Goal: Find specific page/section: Find specific page/section

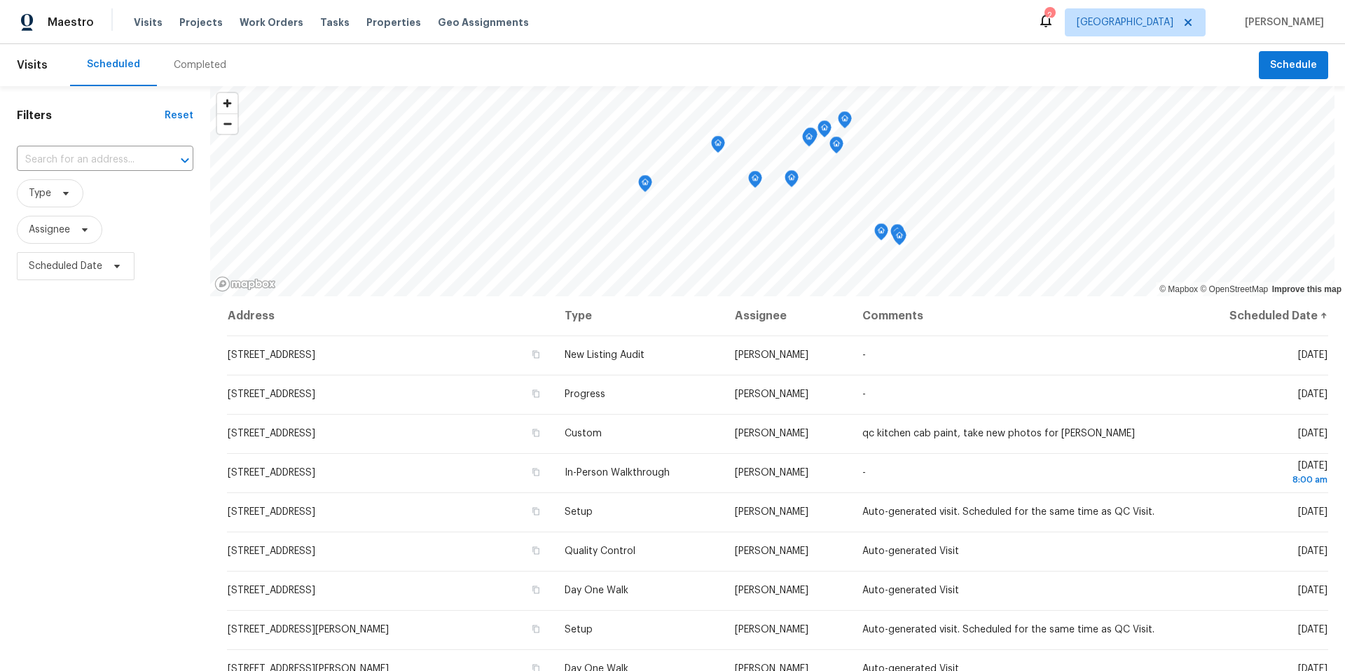
click at [199, 64] on div "Completed" at bounding box center [200, 65] width 53 height 14
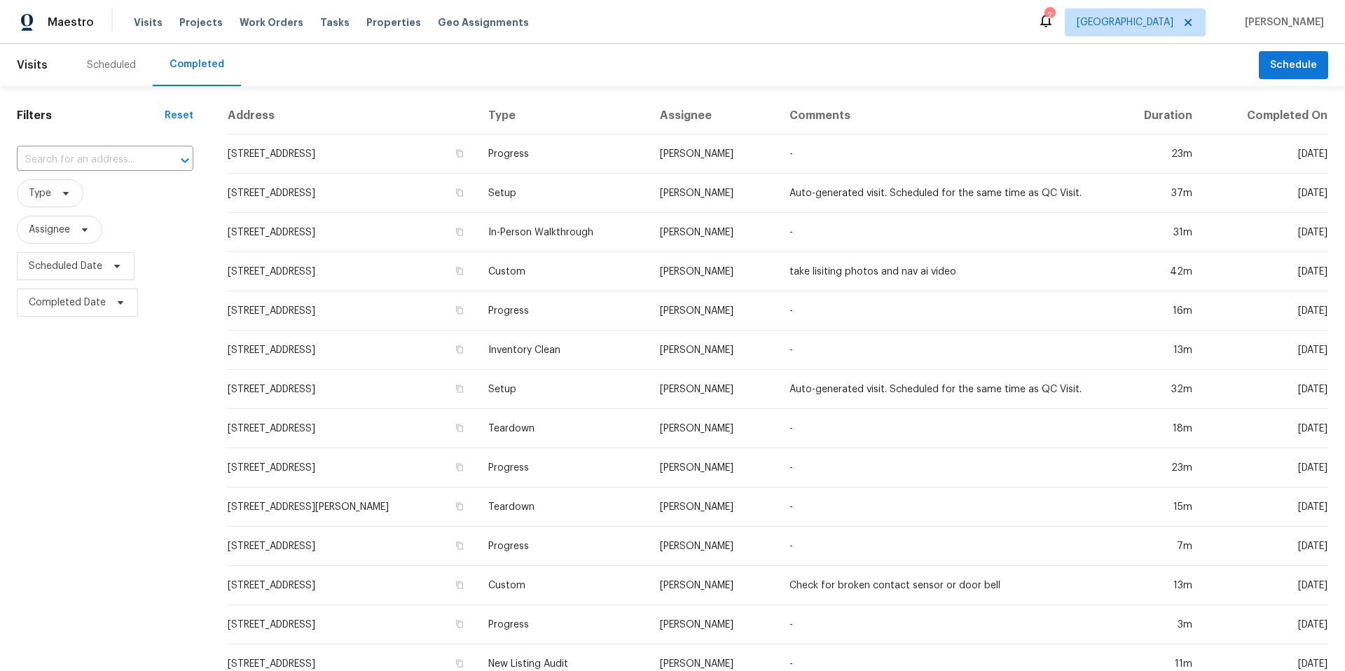
click at [116, 67] on div "Scheduled" at bounding box center [111, 65] width 49 height 14
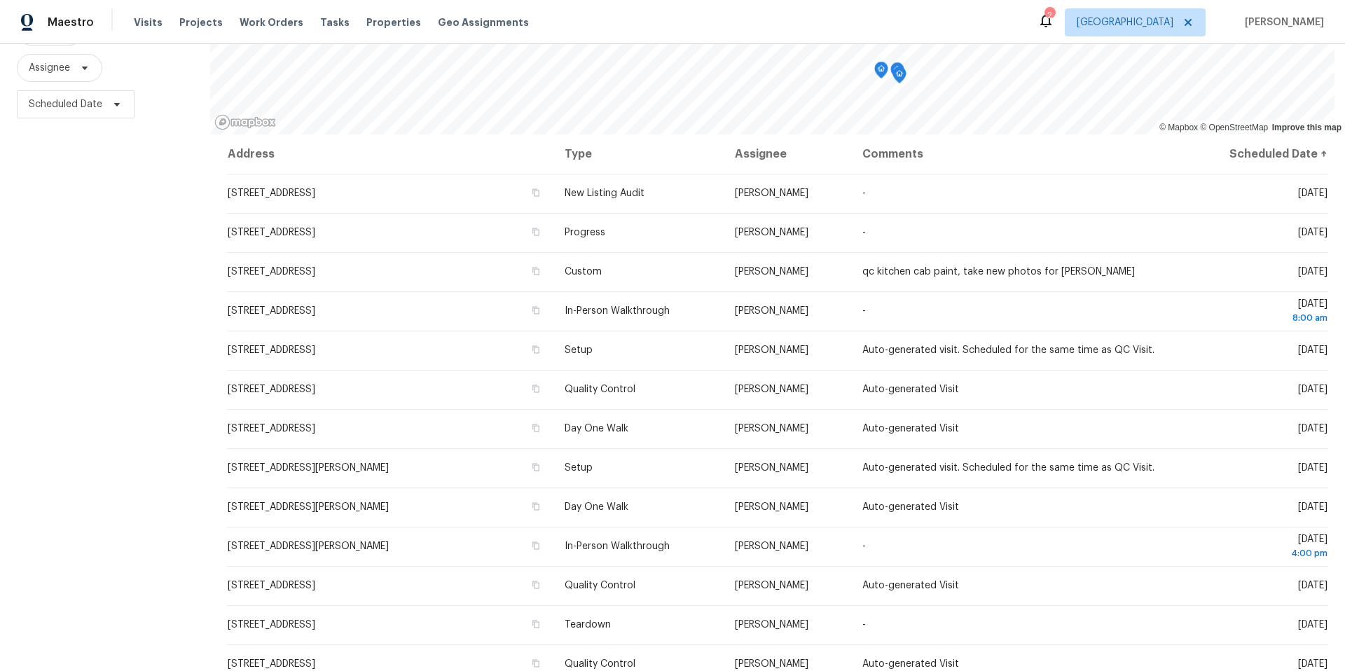
scroll to position [172, 0]
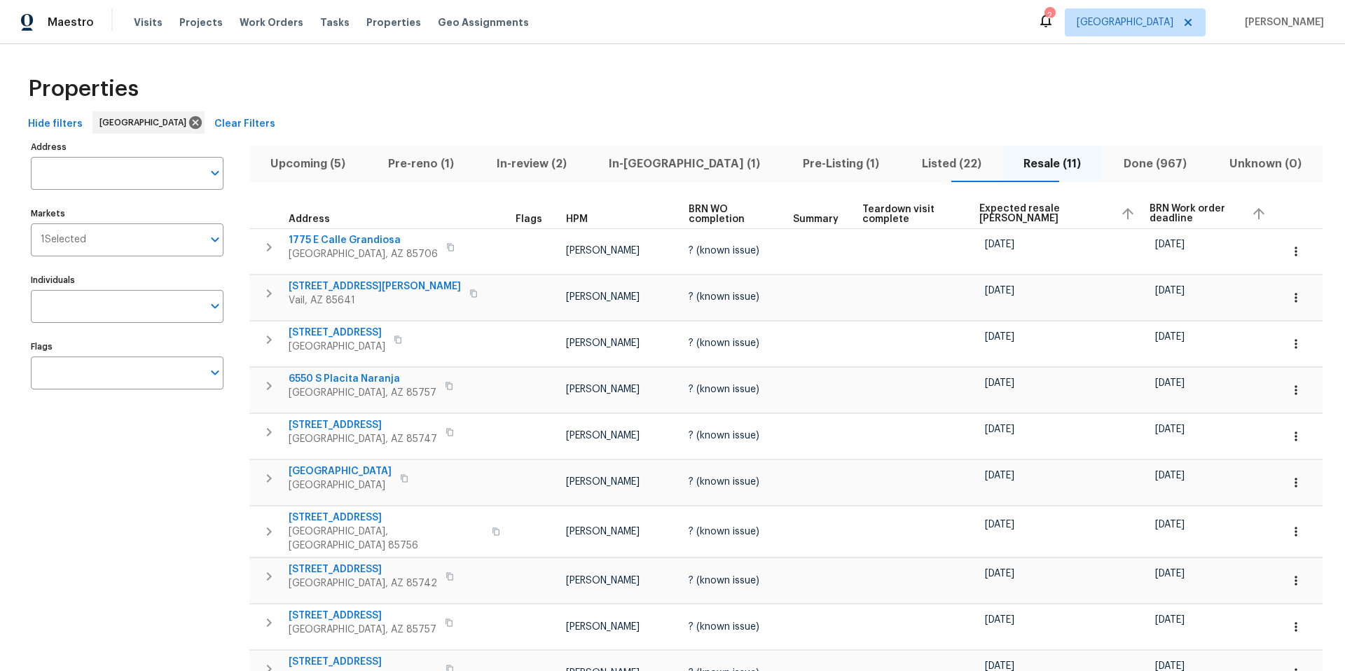
click at [320, 165] on span "Upcoming (5)" at bounding box center [308, 164] width 101 height 20
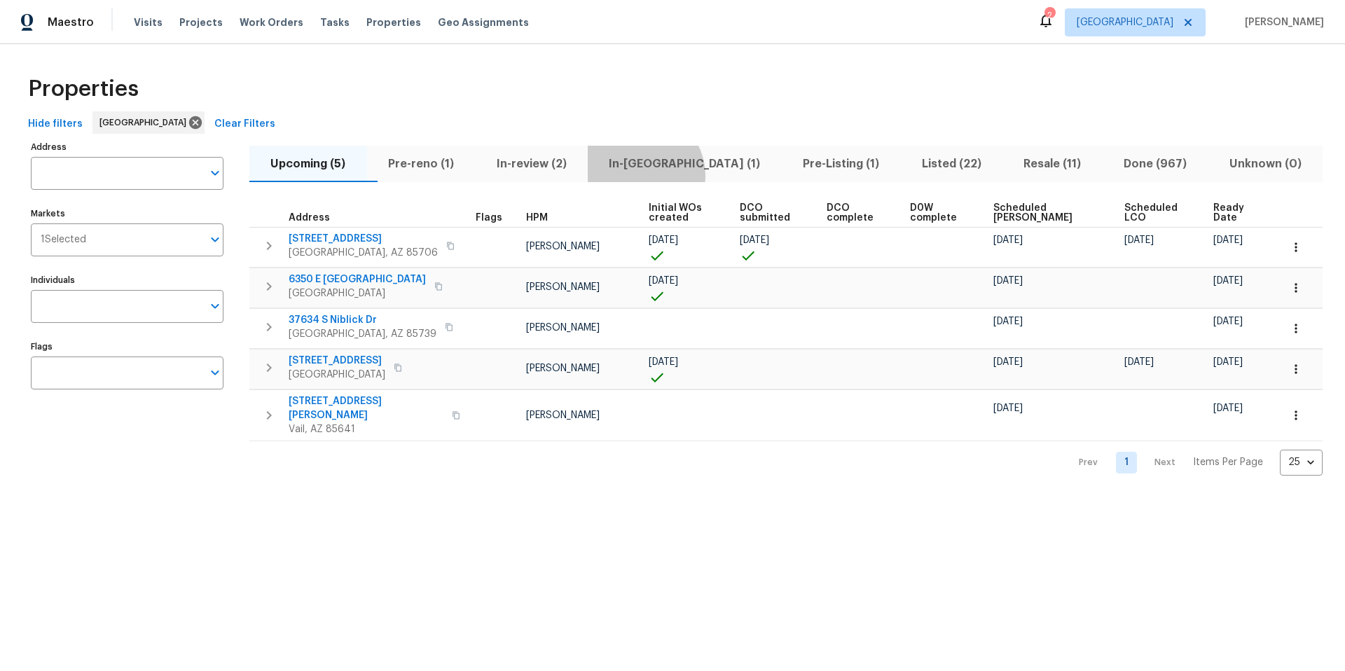
click at [667, 175] on button "In-reno (1)" at bounding box center [685, 164] width 194 height 36
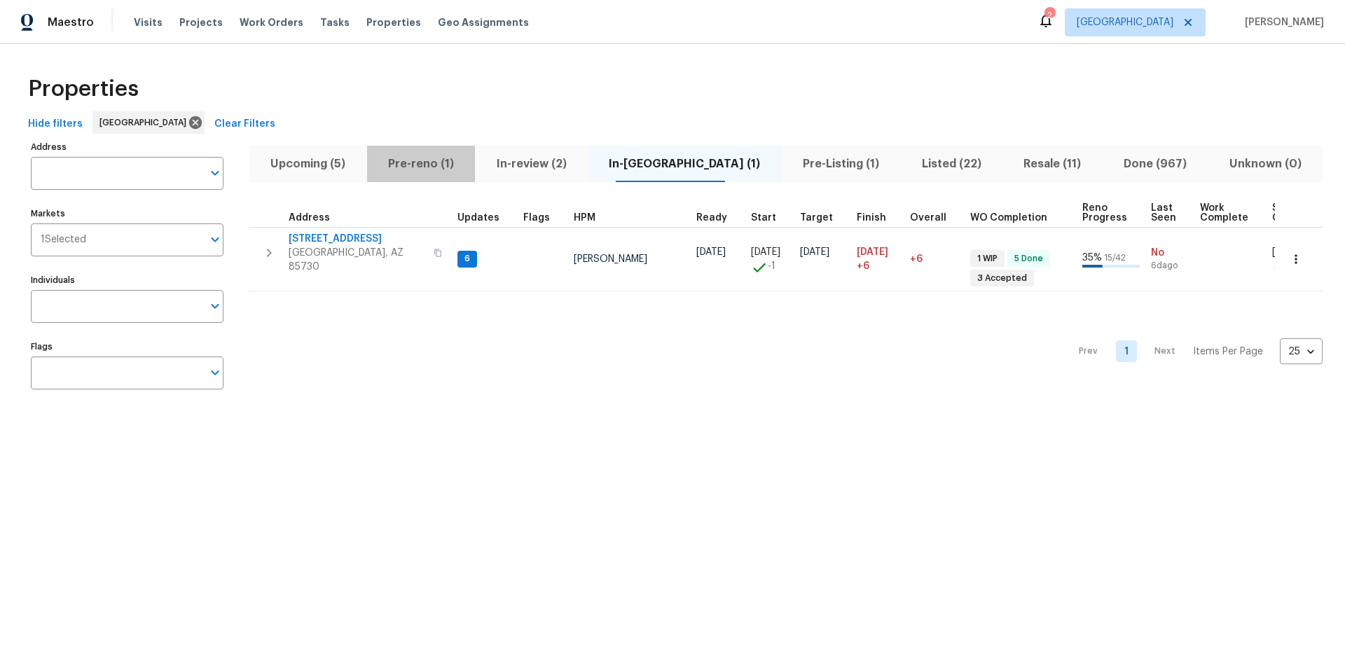
click at [439, 165] on span "Pre-reno (1)" at bounding box center [422, 164] width 92 height 20
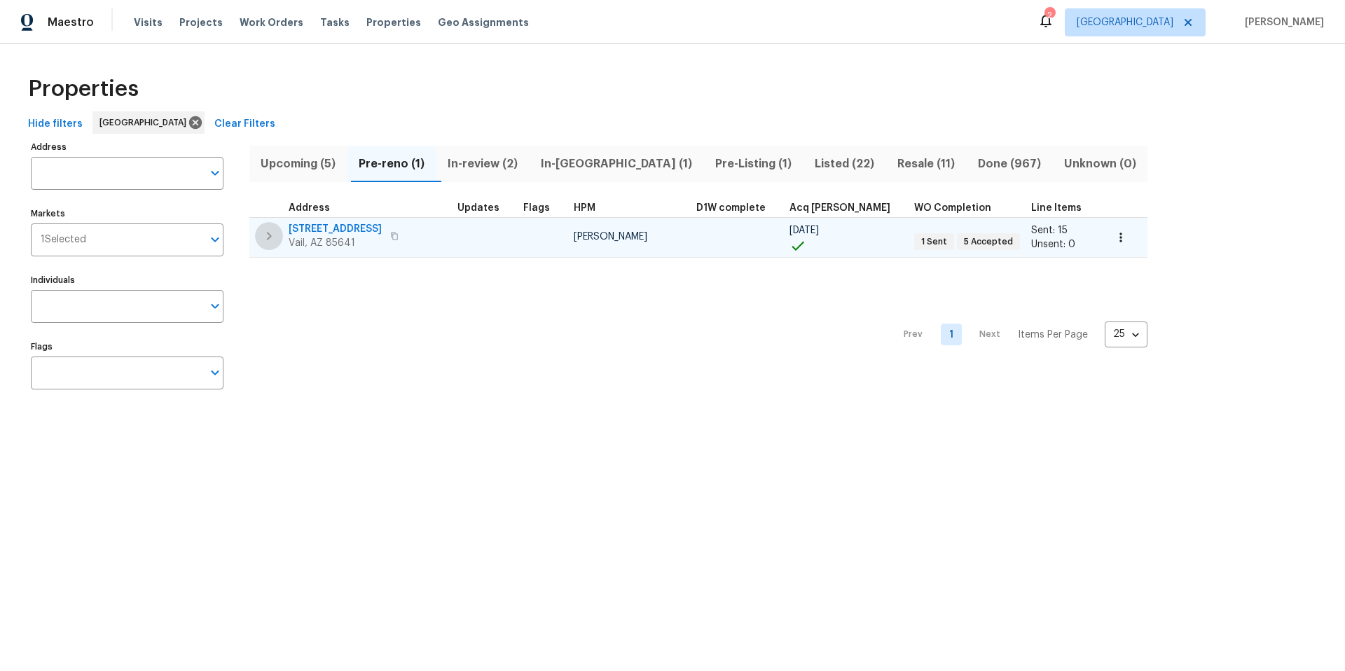
click at [272, 238] on icon "button" at bounding box center [269, 236] width 17 height 17
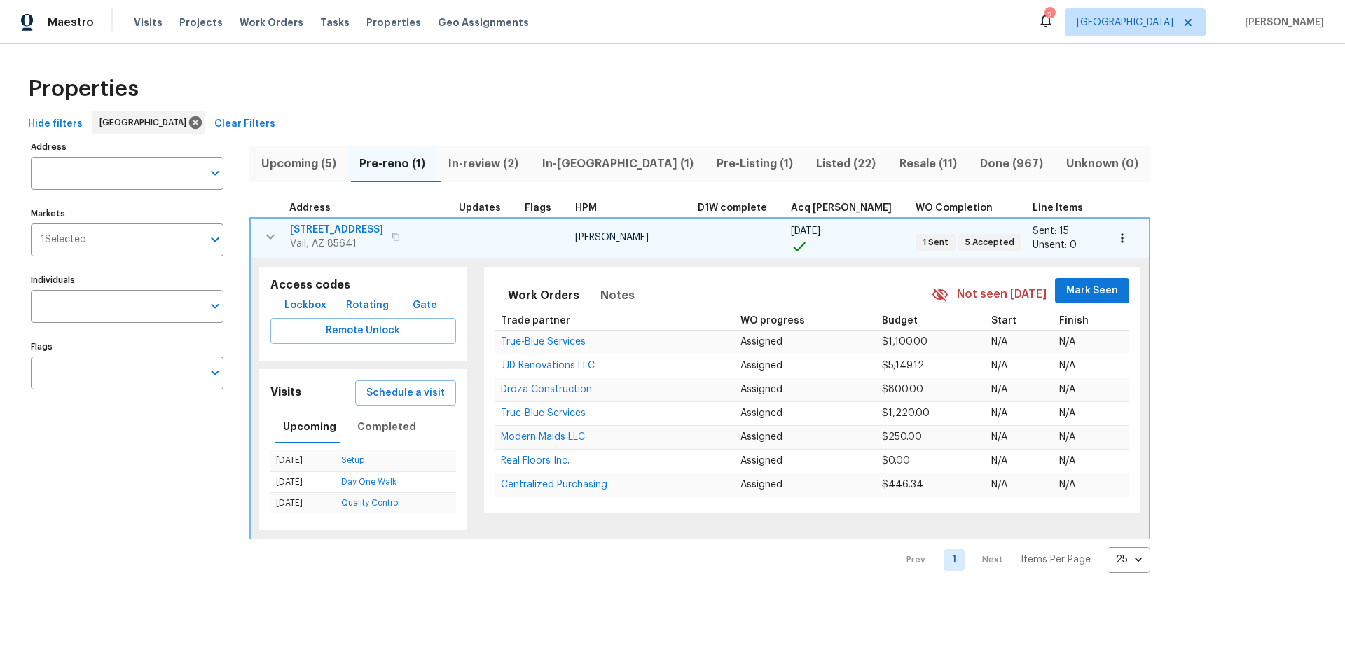
click at [362, 229] on span "10424 S Painted Mare Dr" at bounding box center [336, 230] width 93 height 14
click at [270, 237] on icon "button" at bounding box center [270, 236] width 8 height 5
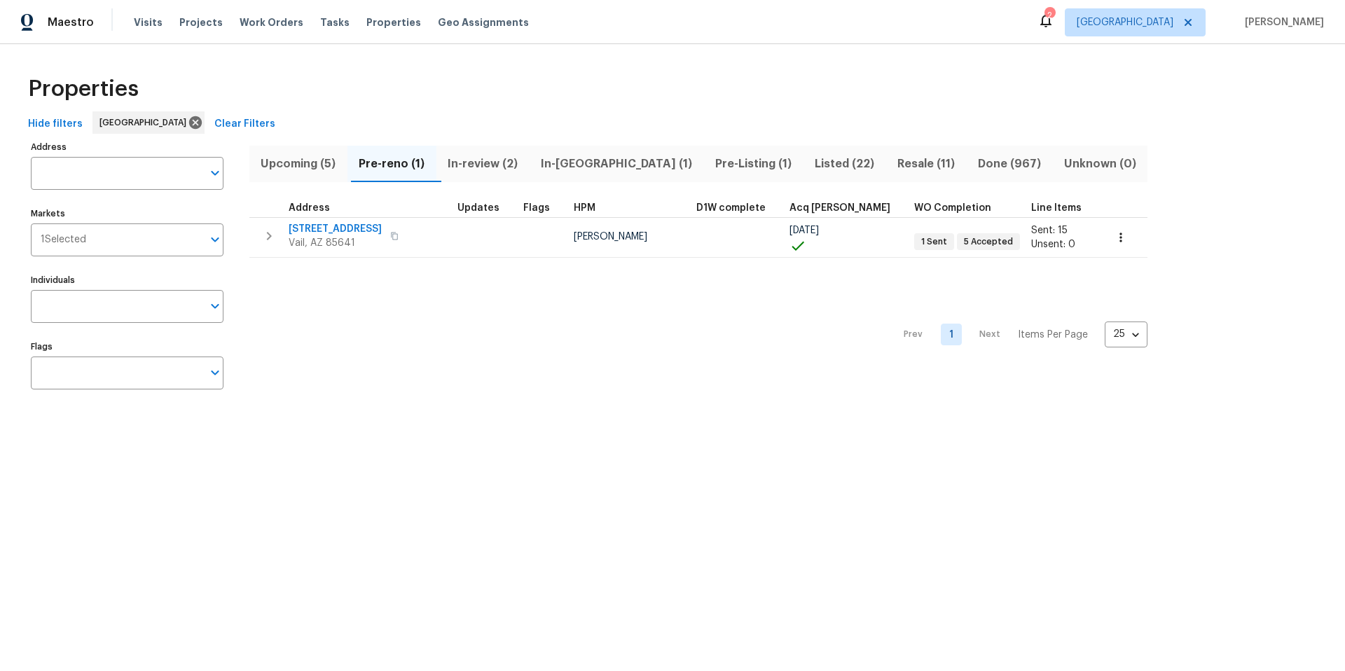
click at [293, 164] on span "Upcoming (5)" at bounding box center [298, 164] width 81 height 20
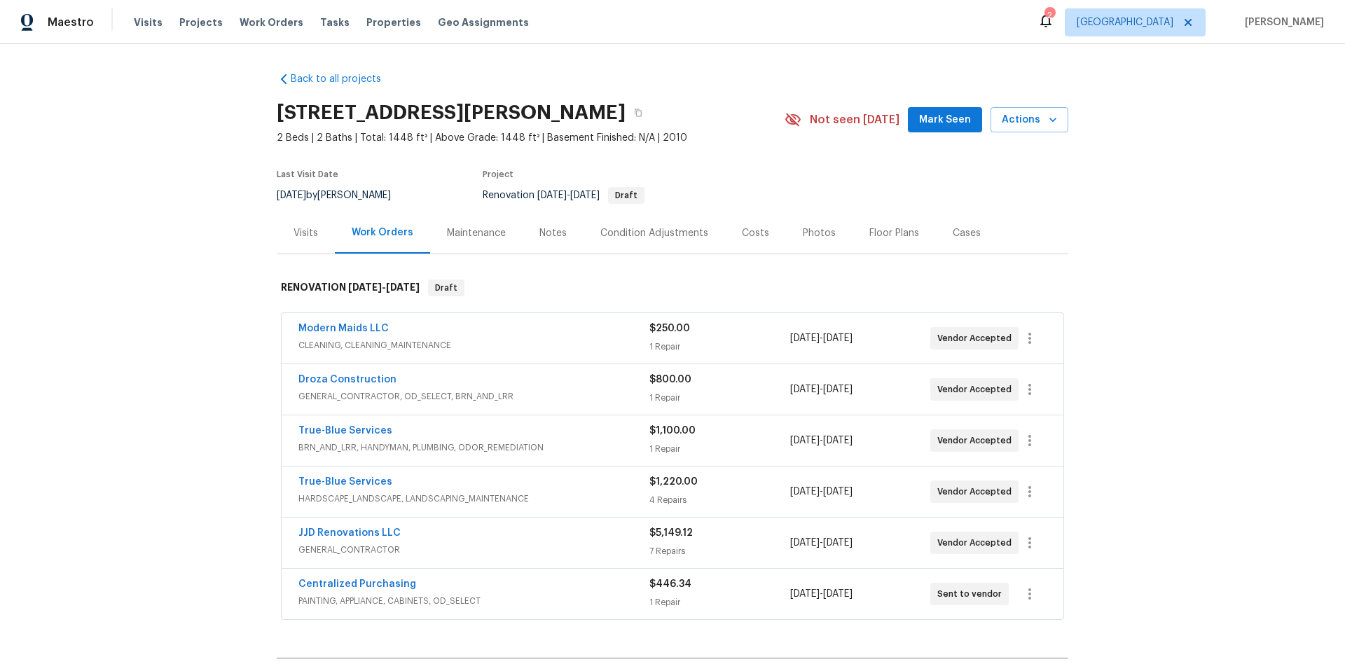
click at [503, 434] on div "True-Blue Services" at bounding box center [474, 432] width 351 height 17
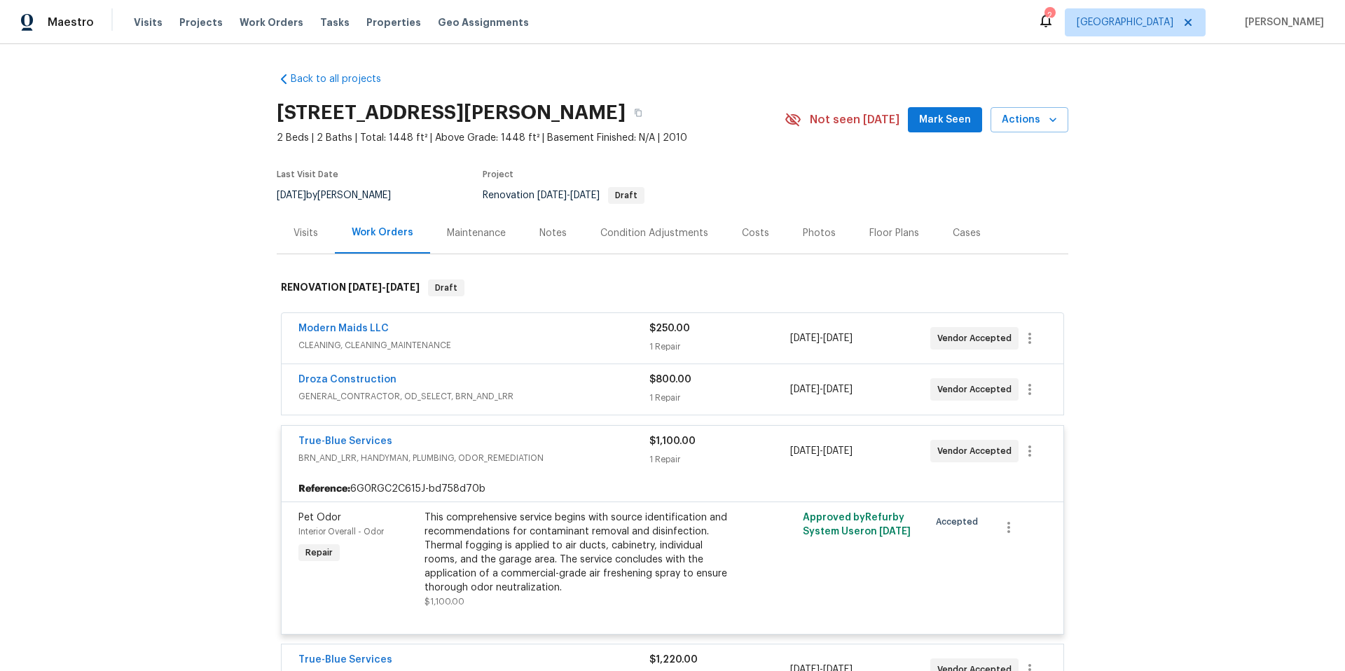
click at [558, 451] on span "BRN_AND_LRR, HANDYMAN, PLUMBING, ODOR_REMEDIATION" at bounding box center [474, 458] width 351 height 14
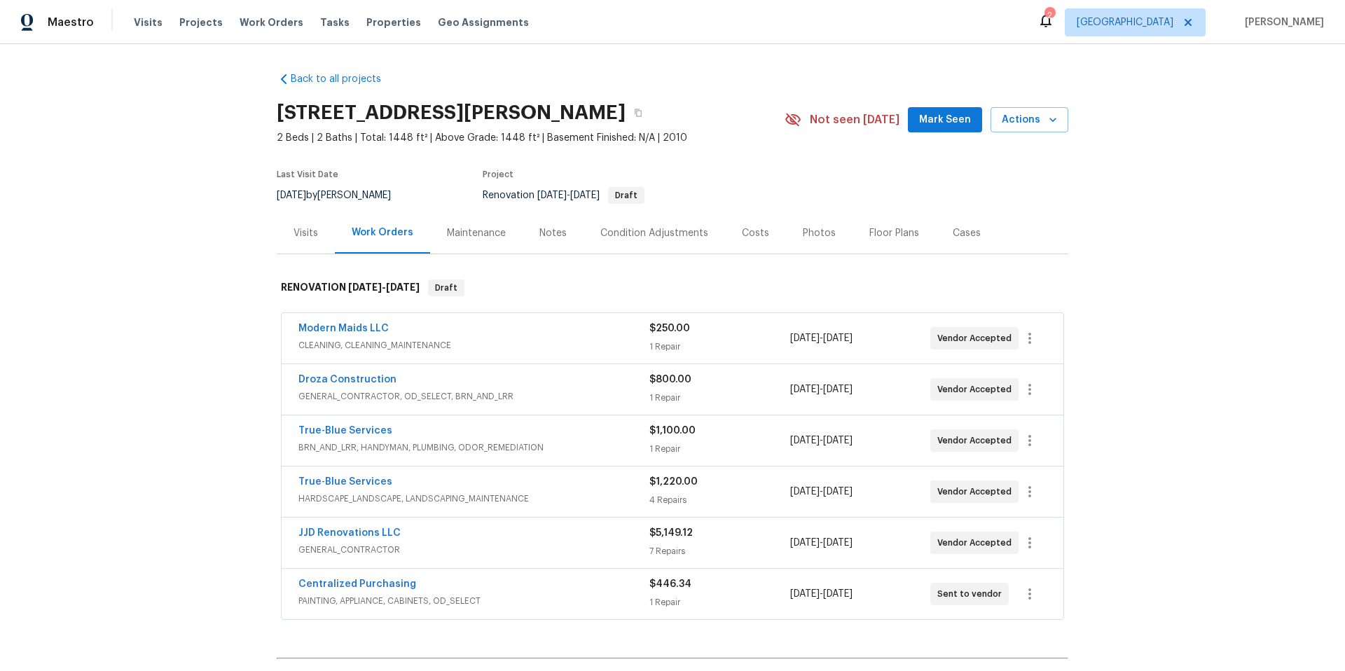
click at [557, 484] on div "True-Blue Services" at bounding box center [474, 483] width 351 height 17
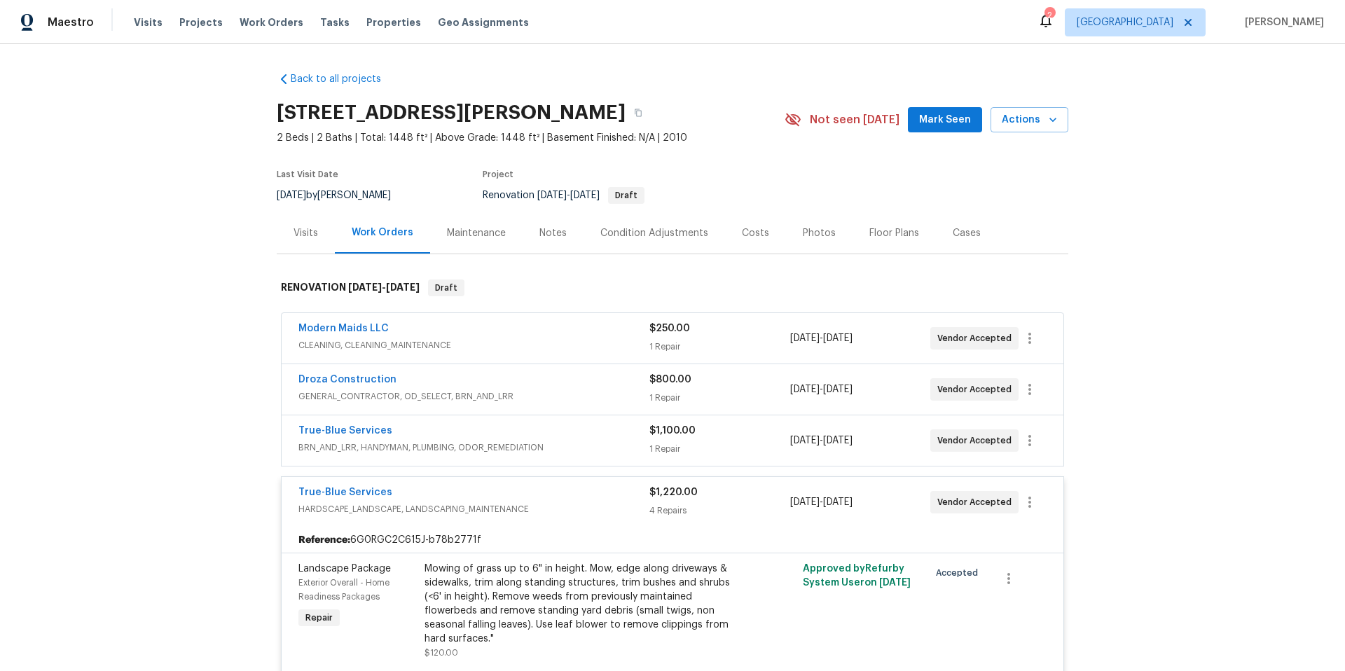
click at [568, 493] on div "True-Blue Services" at bounding box center [474, 494] width 351 height 17
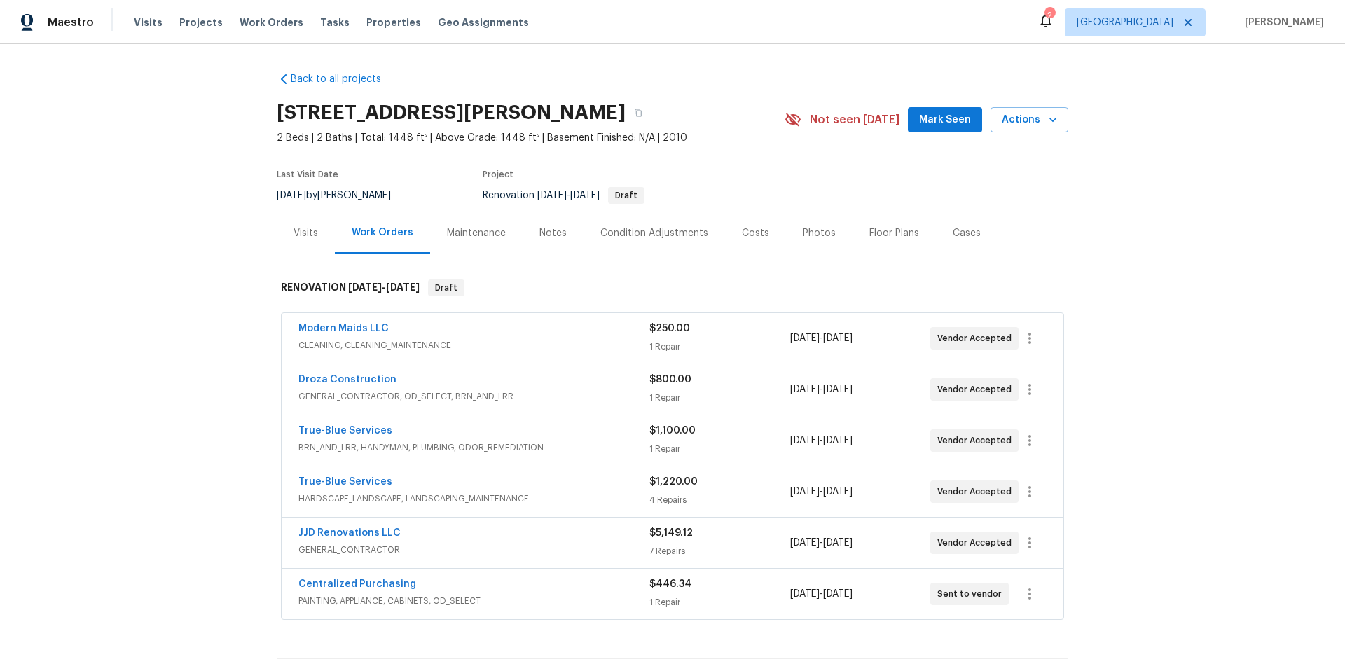
click at [500, 533] on div "JJD Renovations LLC" at bounding box center [474, 534] width 351 height 17
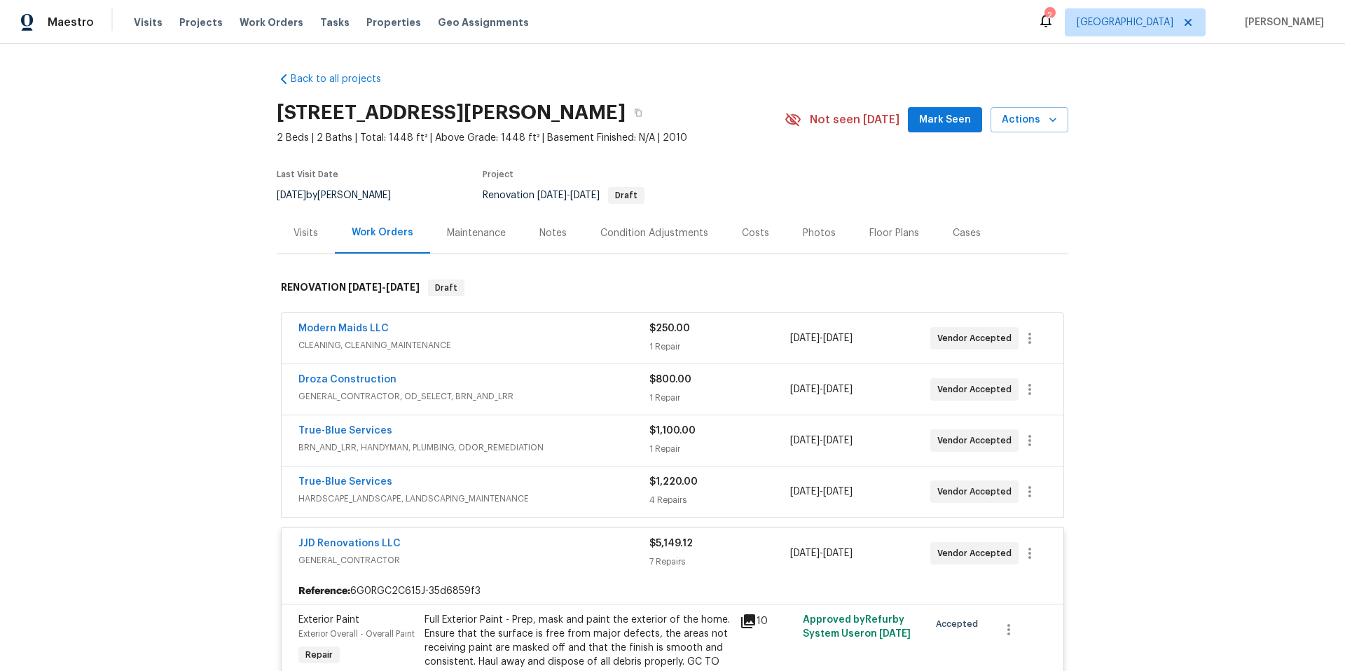
click at [458, 554] on span "GENERAL_CONTRACTOR" at bounding box center [474, 561] width 351 height 14
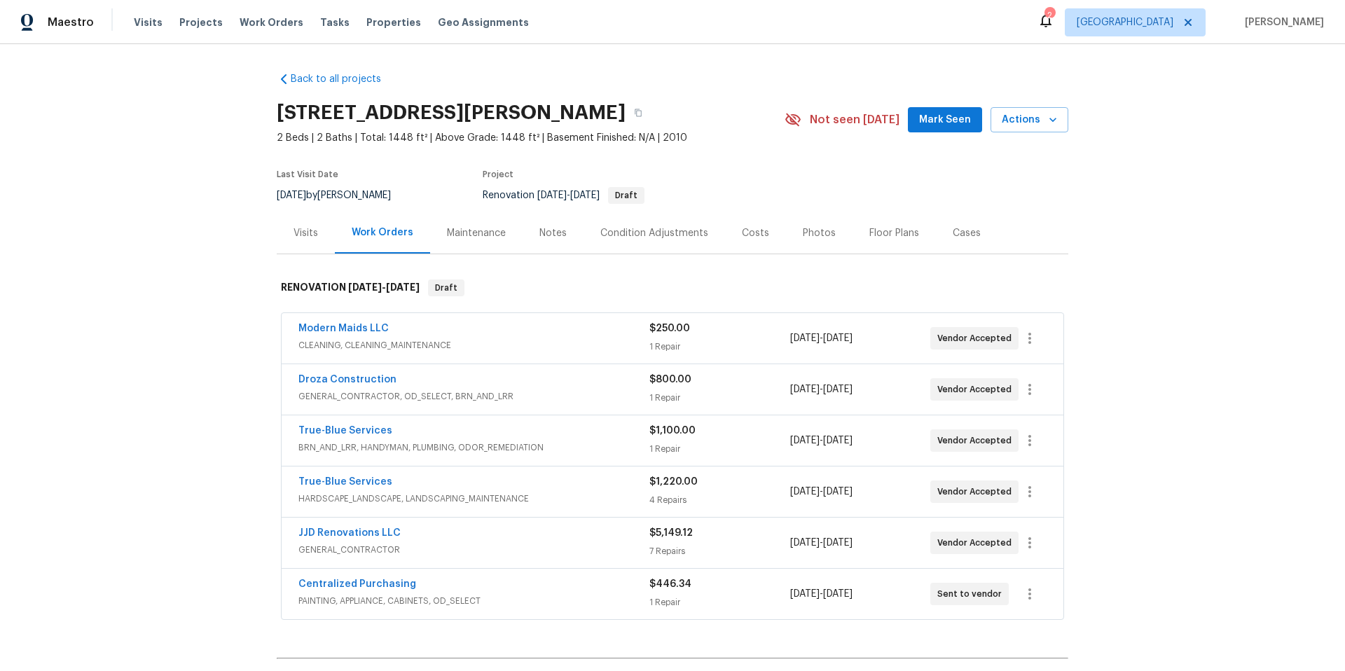
click at [500, 383] on div "Droza Construction" at bounding box center [474, 381] width 351 height 17
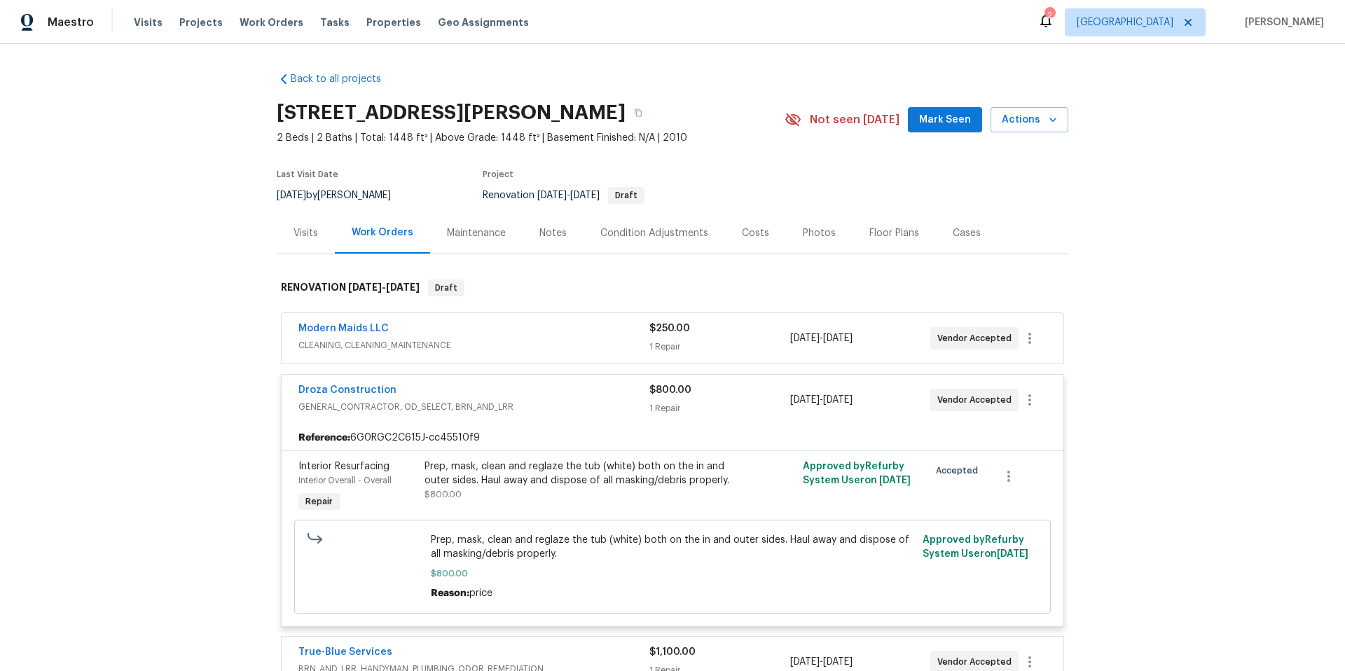
click at [521, 387] on div "Droza Construction" at bounding box center [474, 391] width 351 height 17
